Goal: Book appointment/travel/reservation

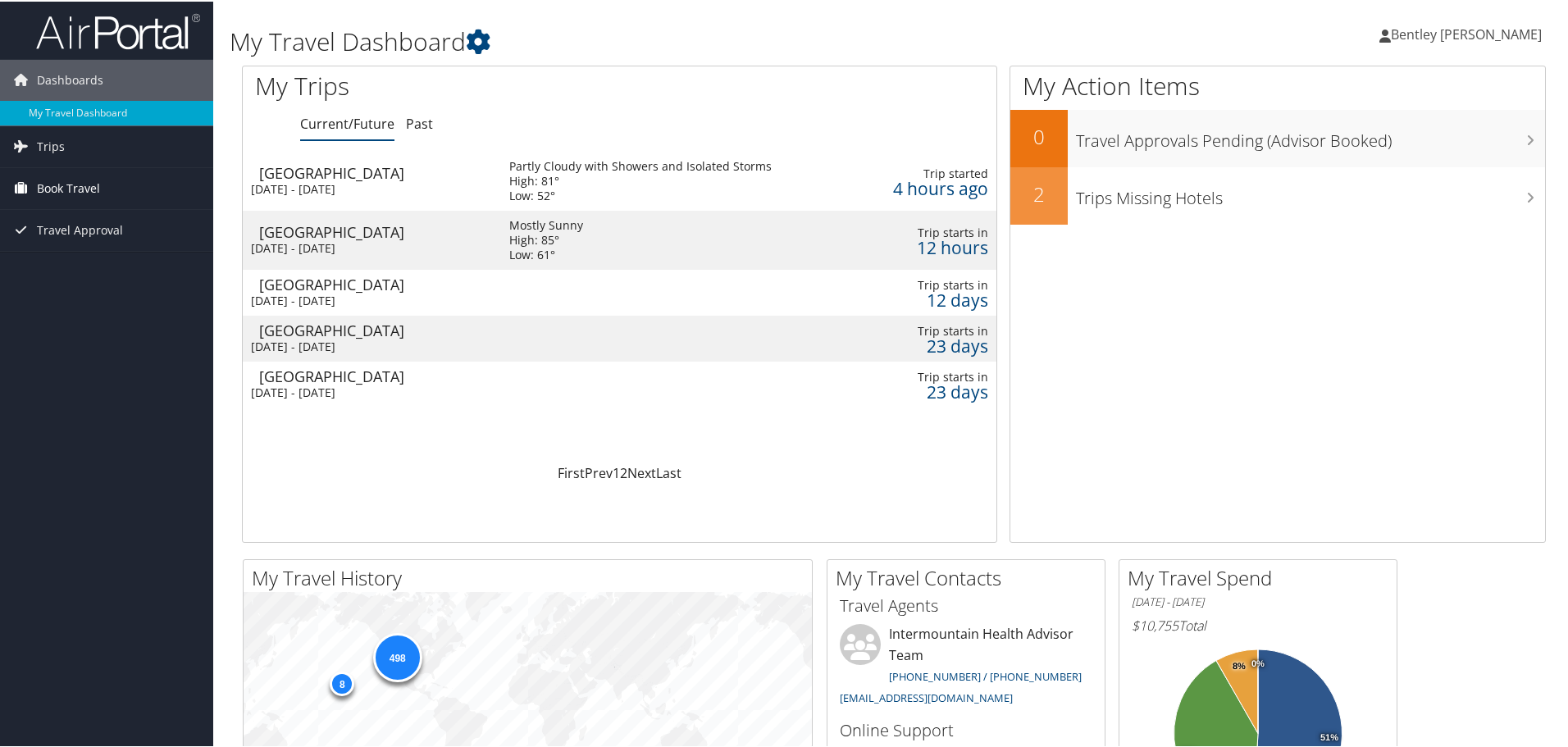
click at [57, 180] on span "Book Travel" at bounding box center [68, 186] width 63 height 41
click at [89, 271] on link "Book/Manage Online Trips" at bounding box center [106, 269] width 213 height 25
